Goal: Task Accomplishment & Management: Use online tool/utility

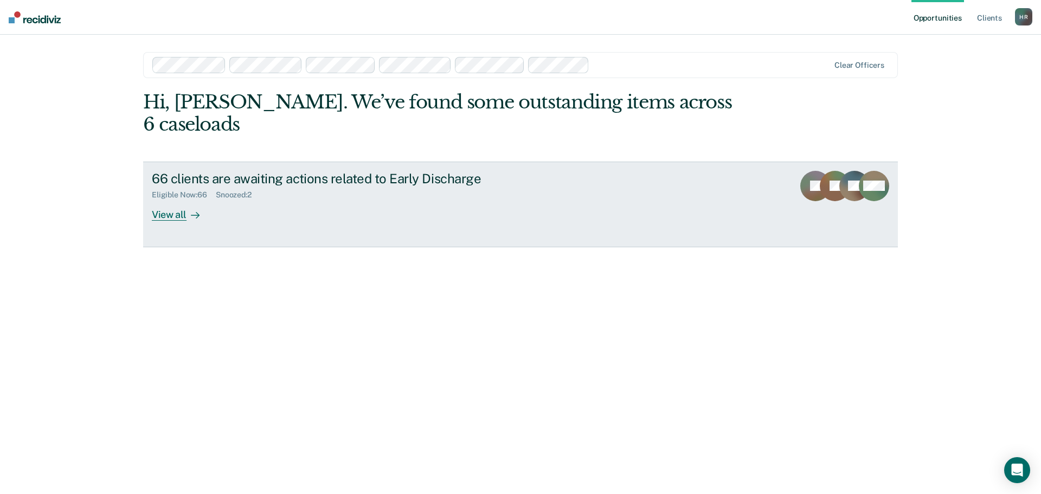
click at [167, 200] on div "View all" at bounding box center [182, 210] width 61 height 21
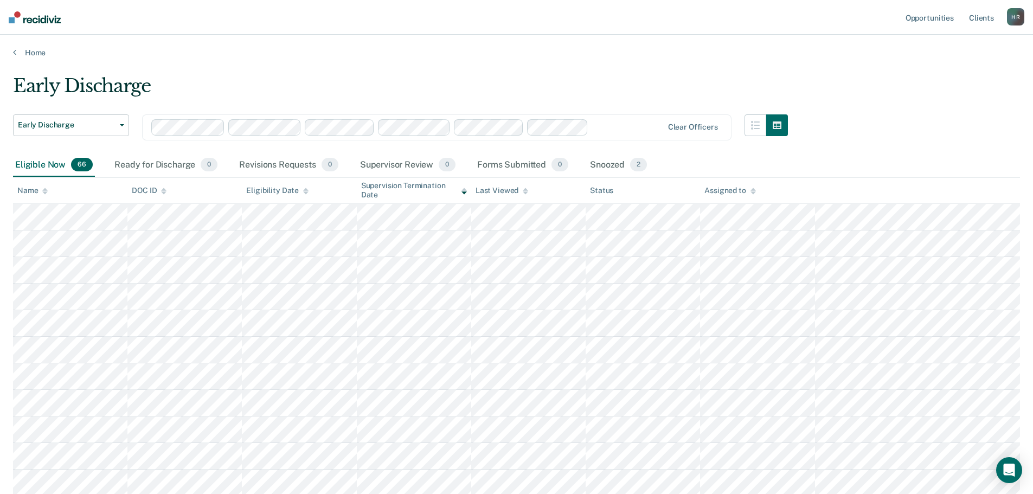
click at [751, 191] on icon at bounding box center [752, 191] width 5 height 7
click at [751, 190] on icon at bounding box center [752, 189] width 5 height 3
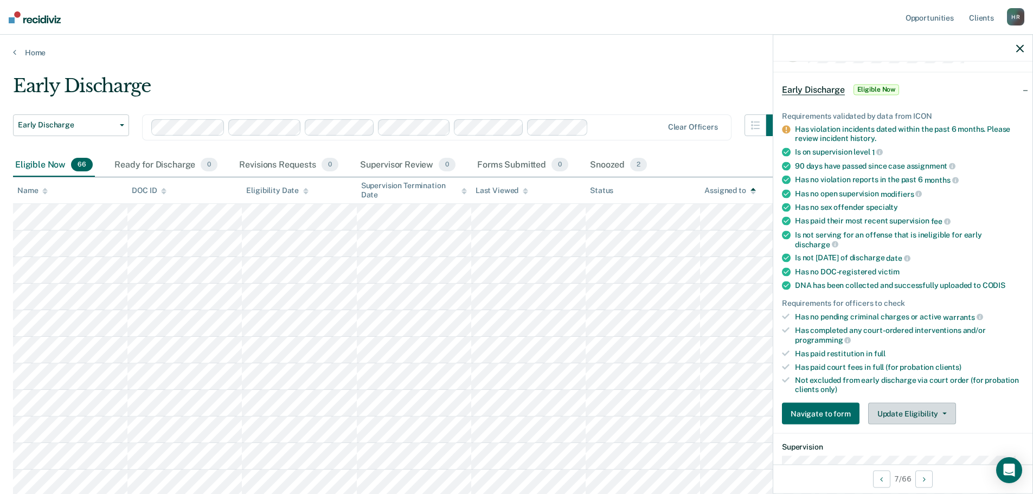
scroll to position [54, 0]
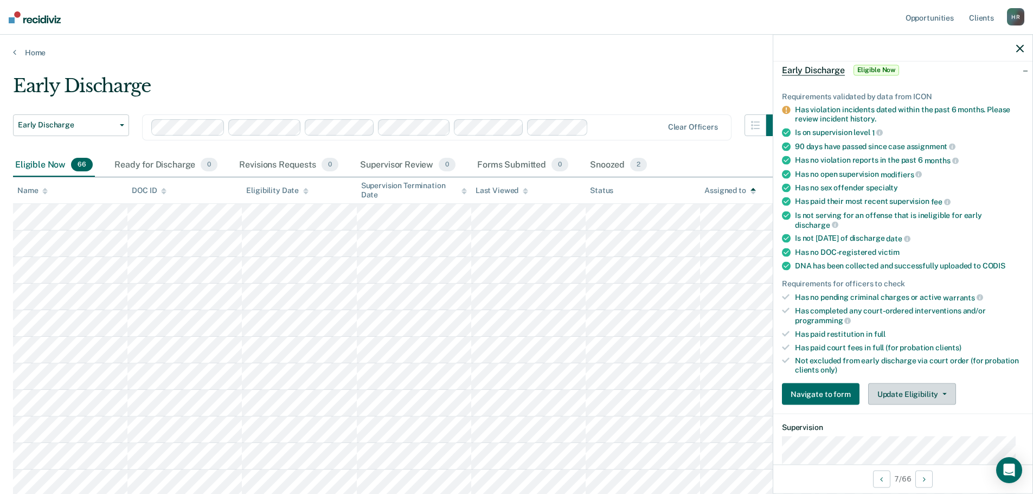
click at [898, 397] on button "Update Eligibility" at bounding box center [912, 394] width 88 height 22
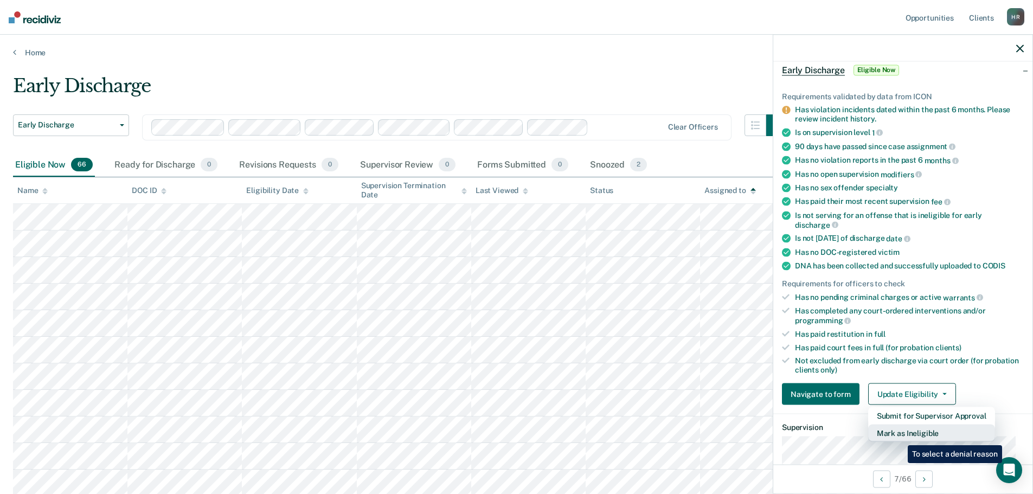
click at [900, 432] on button "Mark as Ineligible" at bounding box center [931, 433] width 127 height 17
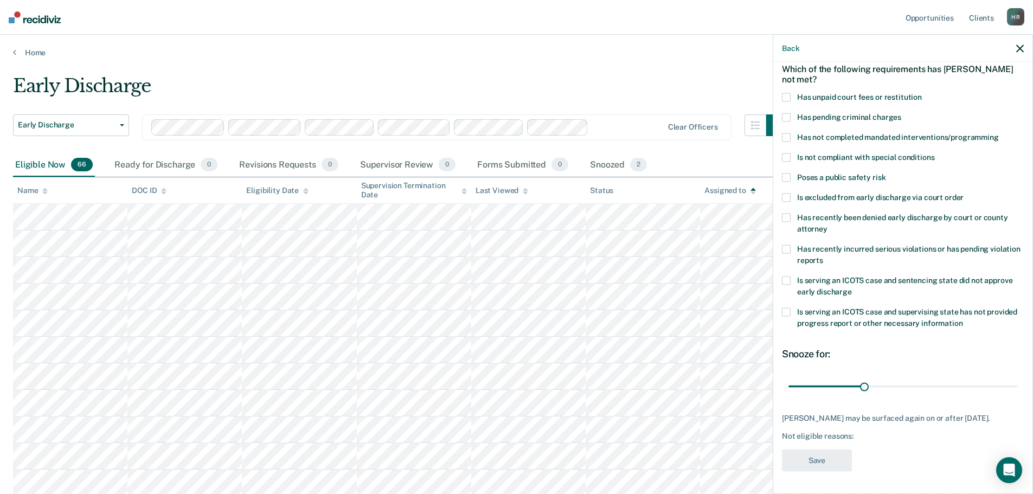
scroll to position [59, 0]
drag, startPoint x: 860, startPoint y: 377, endPoint x: 1008, endPoint y: 378, distance: 148.0
type input "90"
click at [1008, 378] on input "range" at bounding box center [902, 386] width 229 height 19
click at [787, 214] on span at bounding box center [786, 218] width 9 height 9
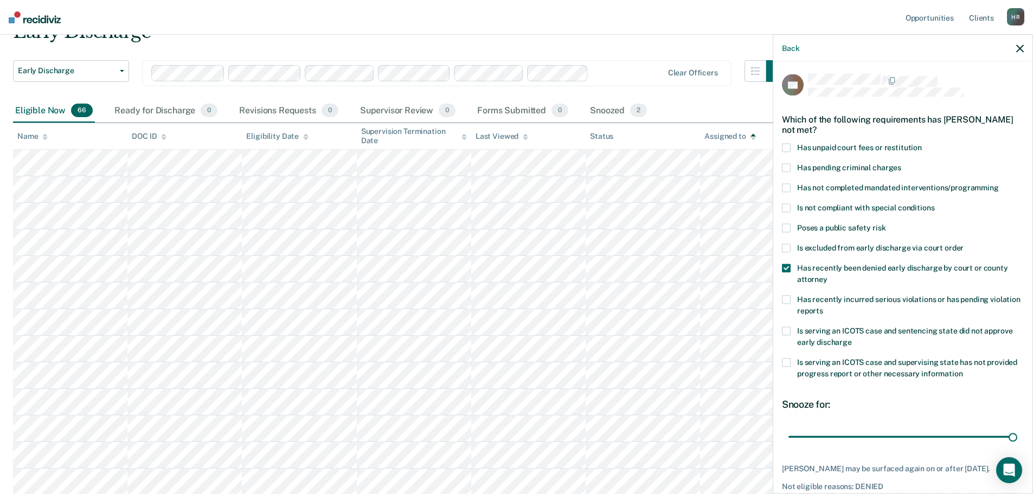
scroll to position [0, 0]
click at [788, 271] on span at bounding box center [786, 269] width 9 height 9
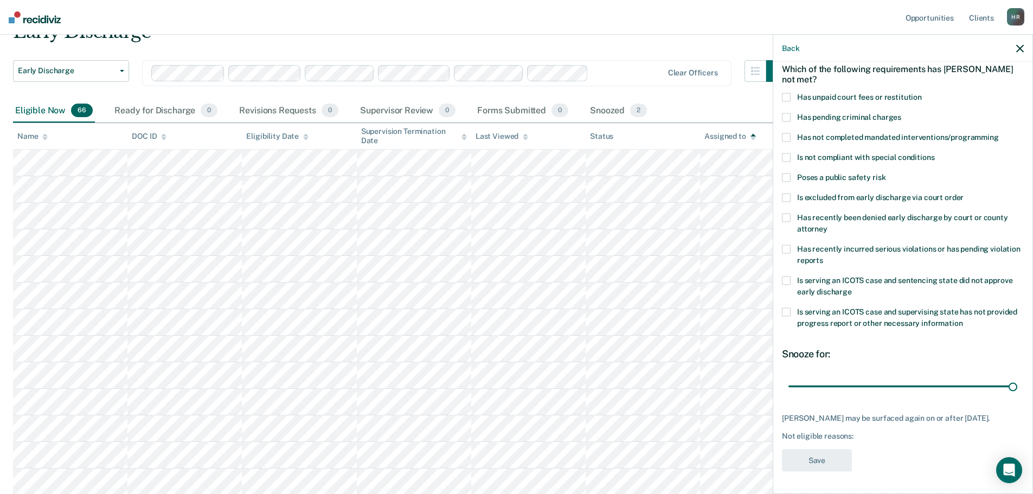
click at [788, 176] on span at bounding box center [786, 177] width 9 height 9
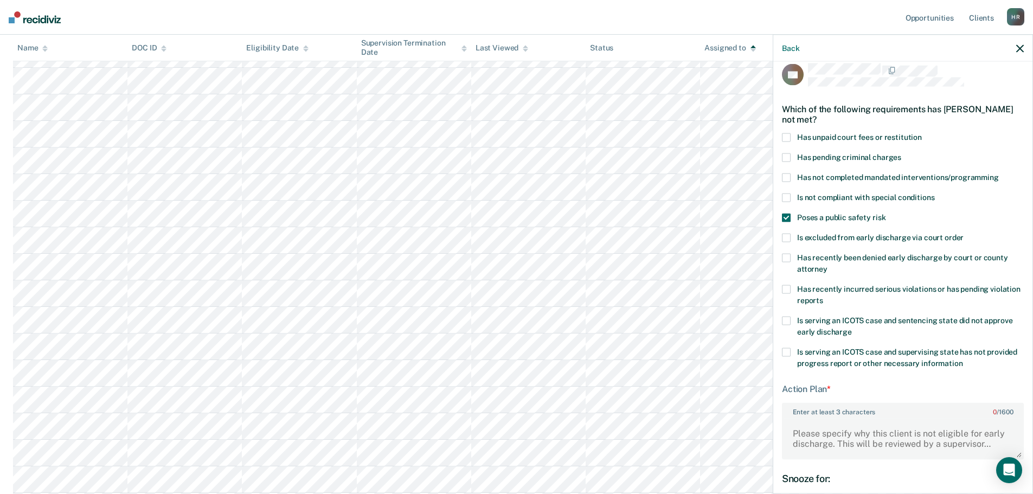
scroll to position [0, 0]
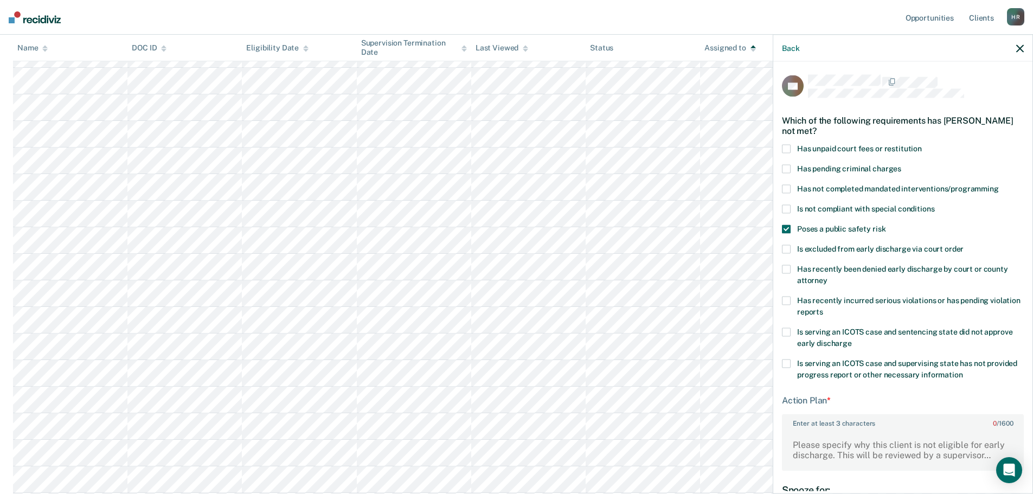
click at [786, 249] on span at bounding box center [786, 249] width 9 height 9
click at [789, 228] on span at bounding box center [786, 229] width 9 height 9
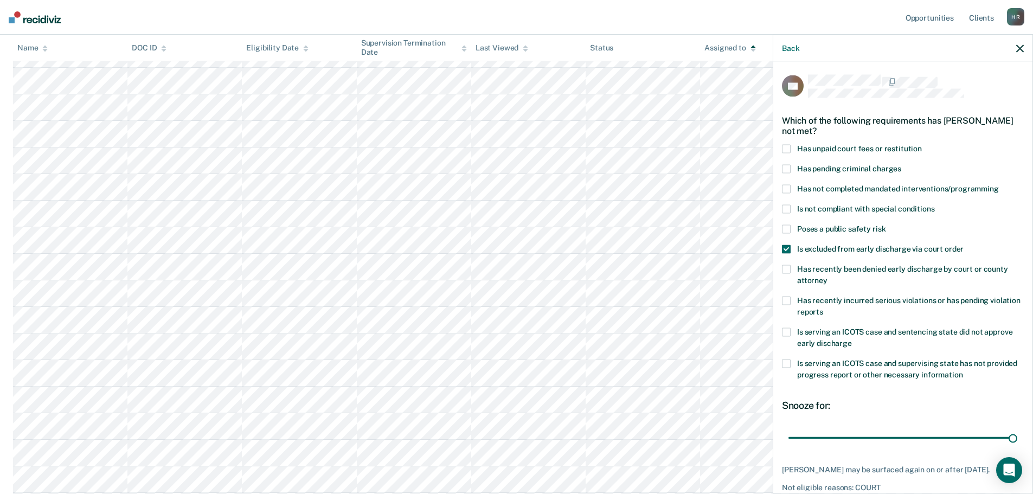
click at [789, 249] on span at bounding box center [786, 249] width 9 height 9
click at [787, 269] on span at bounding box center [786, 269] width 9 height 9
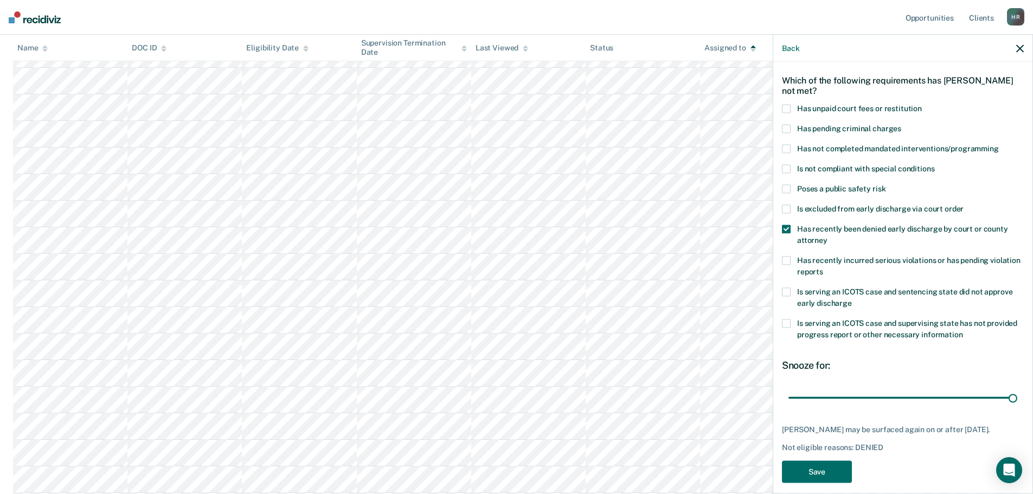
scroll to position [59, 0]
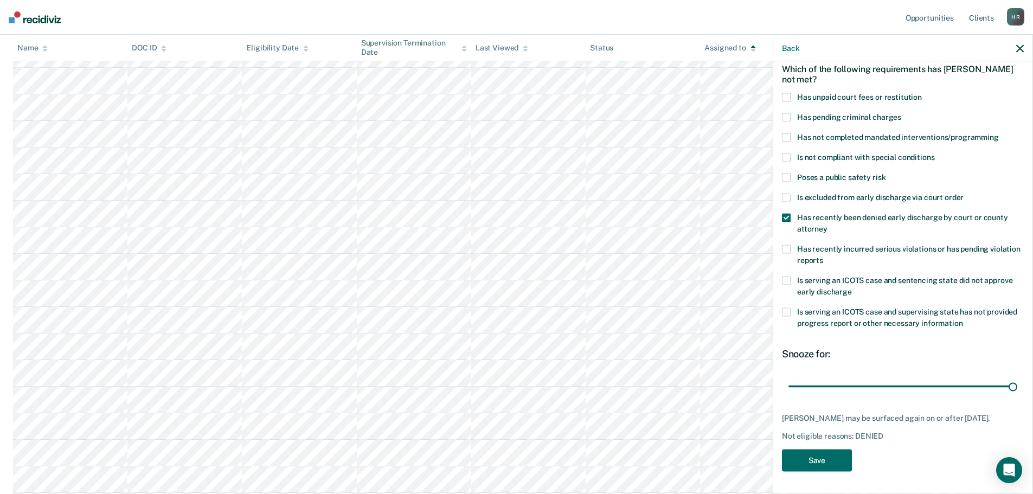
click at [787, 214] on span at bounding box center [786, 218] width 9 height 9
click at [787, 245] on span at bounding box center [786, 249] width 9 height 9
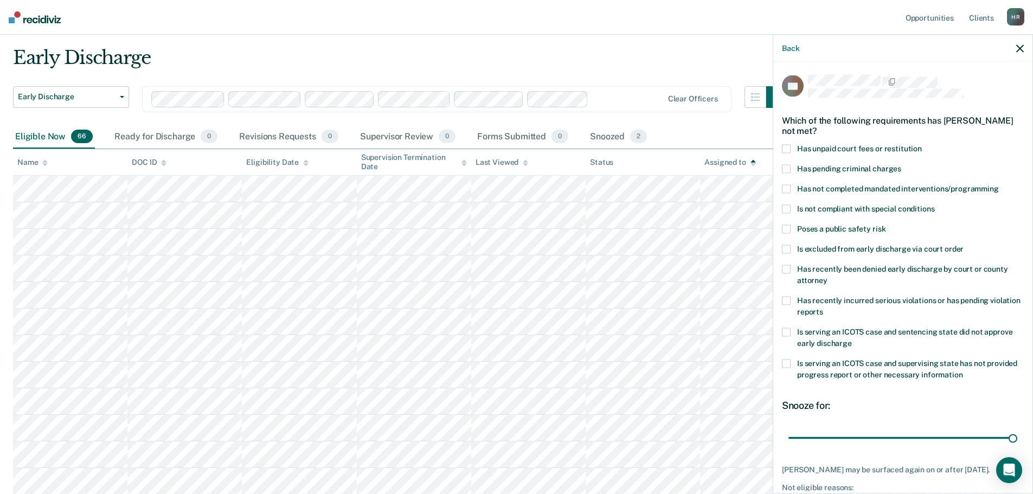
scroll to position [0, 0]
